Goal: Download file/media

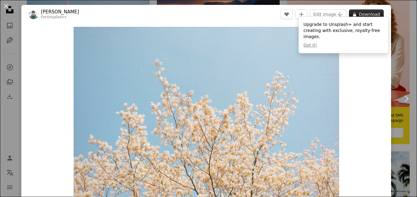
scroll to position [55, 0]
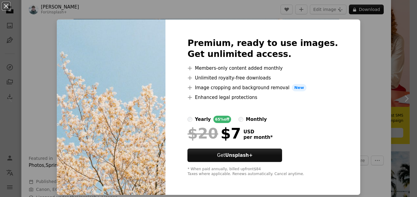
click at [389, 84] on div "An X shape Premium, ready to use images. Get unlimited access. A plus sign Memb…" at bounding box center [208, 98] width 417 height 197
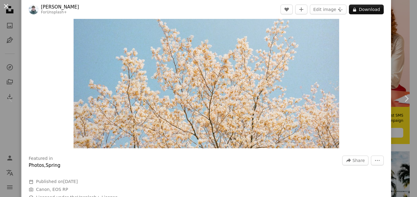
click at [4, 7] on button "An X shape" at bounding box center [5, 5] width 7 height 7
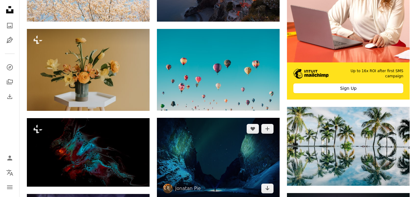
scroll to position [224, 0]
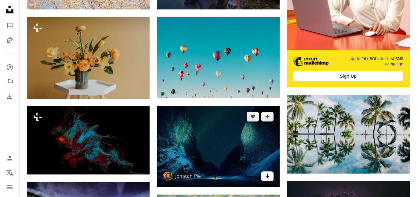
click at [269, 180] on icon "Arrow pointing down" at bounding box center [267, 176] width 5 height 7
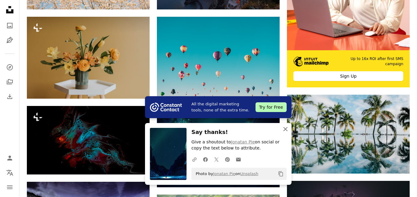
click at [288, 128] on icon "An X shape" at bounding box center [284, 129] width 7 height 7
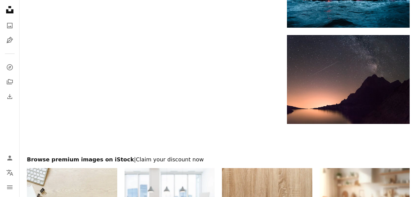
scroll to position [808, 0]
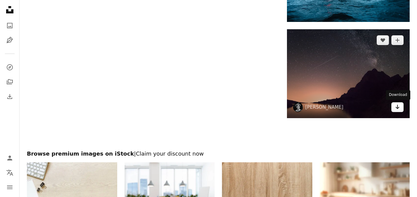
click at [400, 109] on link "Arrow pointing down" at bounding box center [397, 107] width 12 height 10
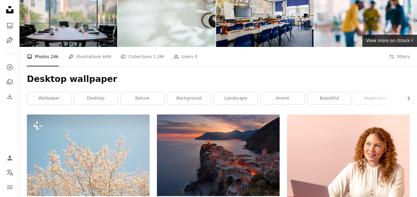
scroll to position [0, 0]
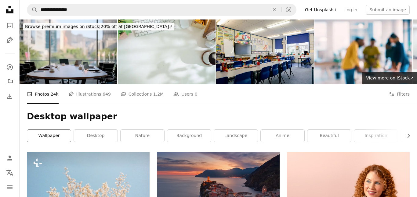
click at [37, 131] on link "wallpaper" at bounding box center [49, 136] width 44 height 12
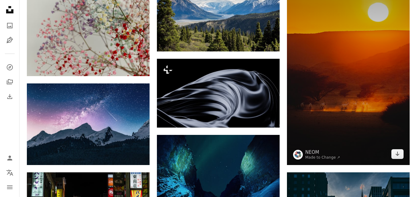
scroll to position [282, 0]
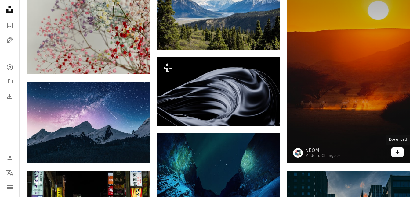
click at [396, 155] on icon "Arrow pointing down" at bounding box center [397, 152] width 5 height 7
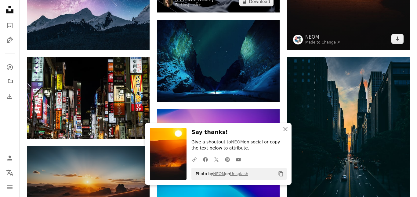
scroll to position [396, 0]
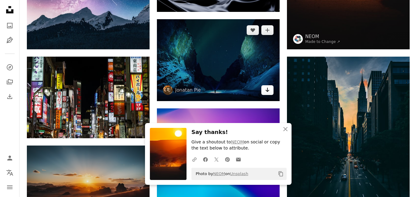
click at [270, 91] on link "Arrow pointing down" at bounding box center [267, 90] width 12 height 10
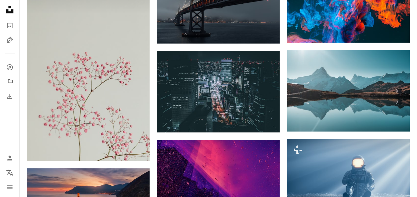
scroll to position [1446, 0]
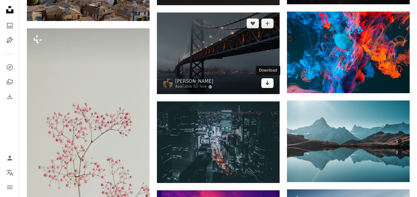
click at [268, 84] on icon "Arrow pointing down" at bounding box center [267, 82] width 5 height 7
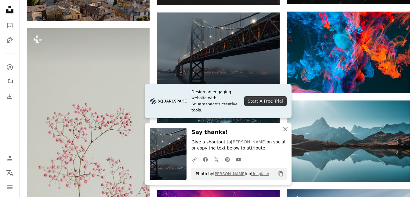
click at [284, 128] on icon "button" at bounding box center [285, 129] width 4 height 4
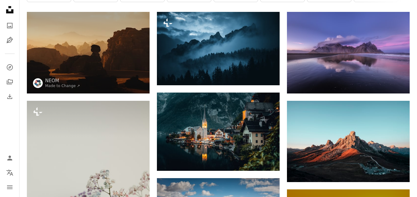
scroll to position [0, 0]
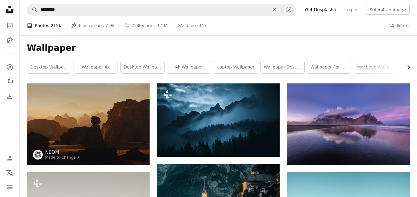
click at [405, 64] on button "Chevron right" at bounding box center [406, 67] width 7 height 12
click at [26, 65] on icon "Chevron left" at bounding box center [28, 67] width 6 height 6
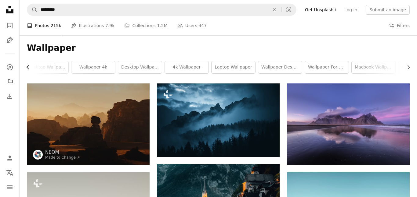
scroll to position [0, 0]
click at [26, 65] on div "Wallpaper Chevron right desktop wallpapers wallpaper 4k desktop wallpaper 4k wa…" at bounding box center [218, 59] width 397 height 48
click at [97, 64] on link "wallpaper 4k" at bounding box center [96, 67] width 44 height 12
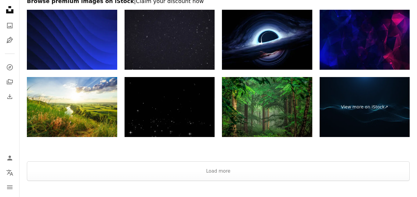
scroll to position [938, 0]
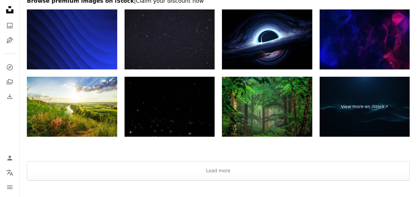
click at [192, 111] on img at bounding box center [169, 107] width 90 height 60
